Goal: Navigation & Orientation: Find specific page/section

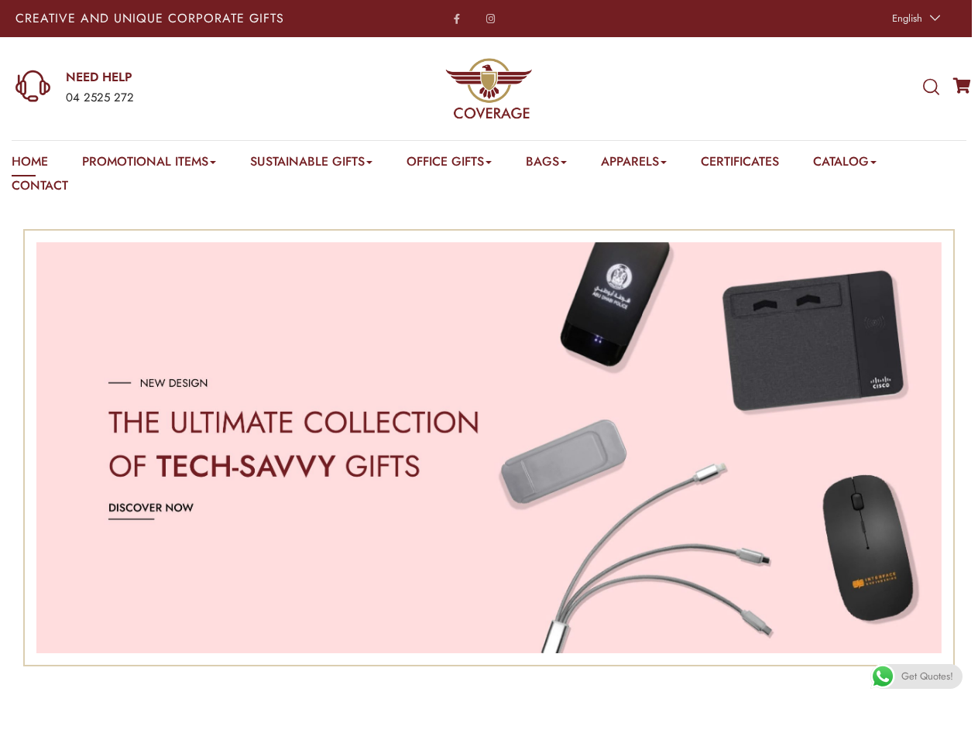
click at [914, 19] on span "English" at bounding box center [907, 18] width 30 height 15
click at [166, 88] on div "04 2525 272" at bounding box center [192, 98] width 252 height 20
click at [931, 87] on icon at bounding box center [931, 87] width 16 height 17
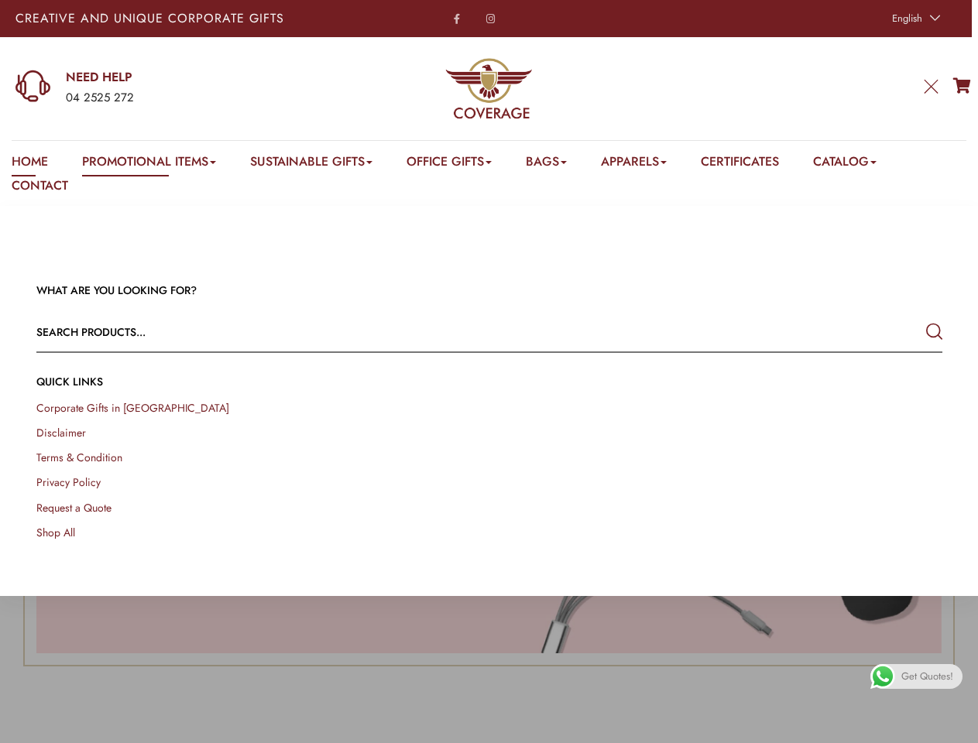
click at [151, 164] on link "Promotional Items" at bounding box center [149, 165] width 134 height 24
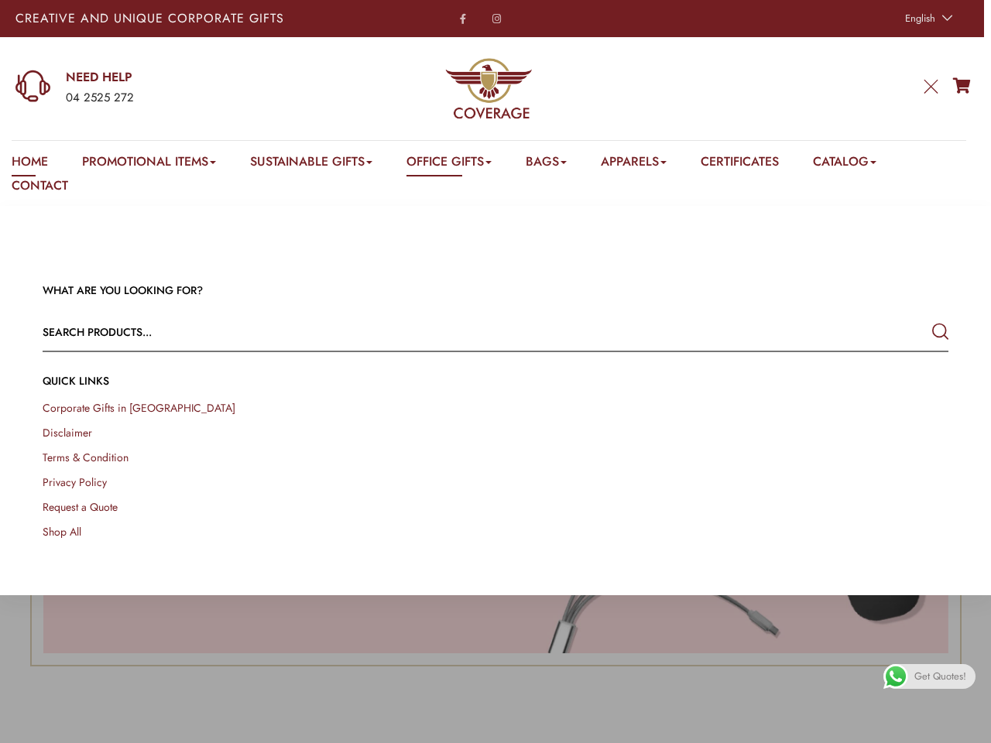
click at [458, 164] on link "Office Gifts" at bounding box center [448, 165] width 85 height 24
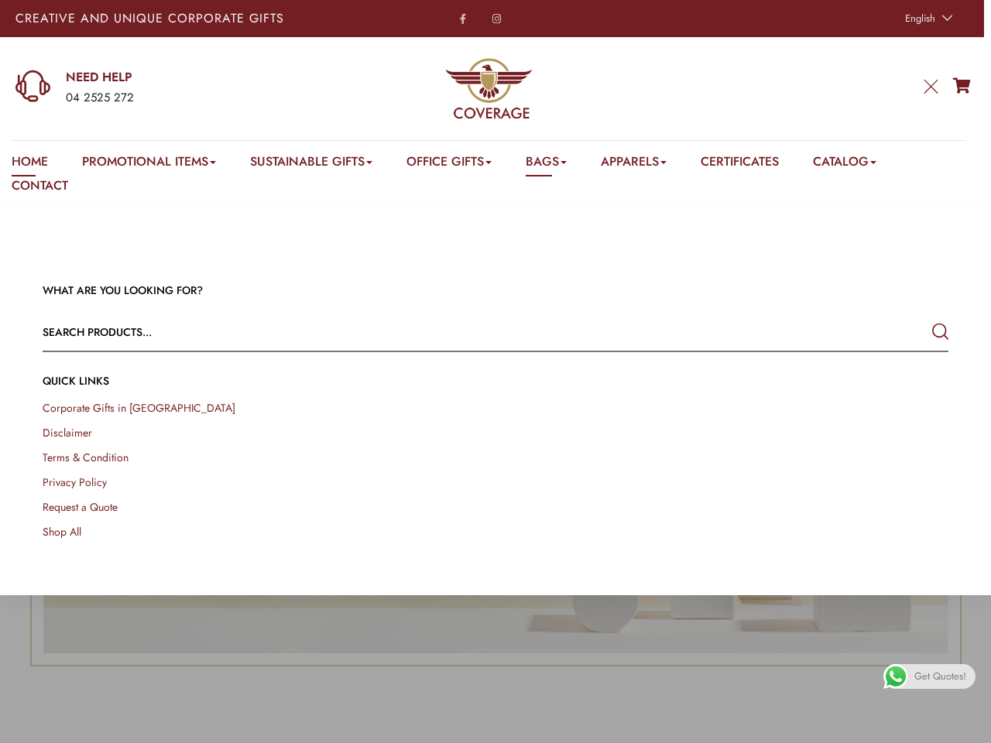
click at [558, 164] on link "Bags" at bounding box center [546, 165] width 41 height 24
click at [650, 164] on link "Apparels" at bounding box center [634, 165] width 66 height 24
click at [864, 164] on link "Catalog" at bounding box center [844, 165] width 63 height 24
click at [960, 725] on link at bounding box center [973, 725] width 35 height 35
click at [916, 677] on span "Get Quotes!" at bounding box center [940, 676] width 52 height 25
